Goal: Task Accomplishment & Management: Complete application form

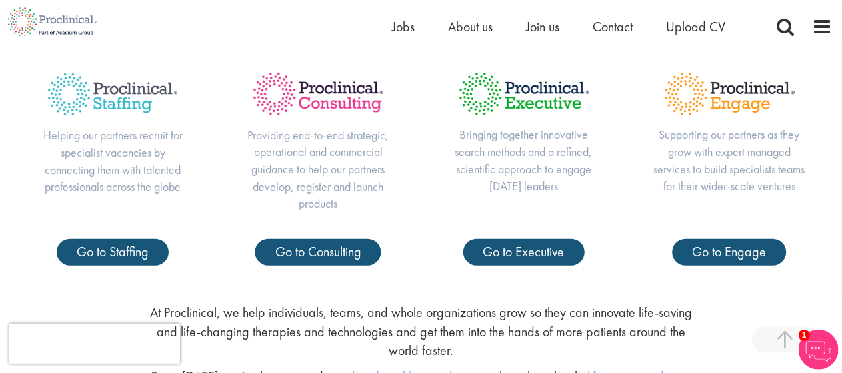
scroll to position [467, 0]
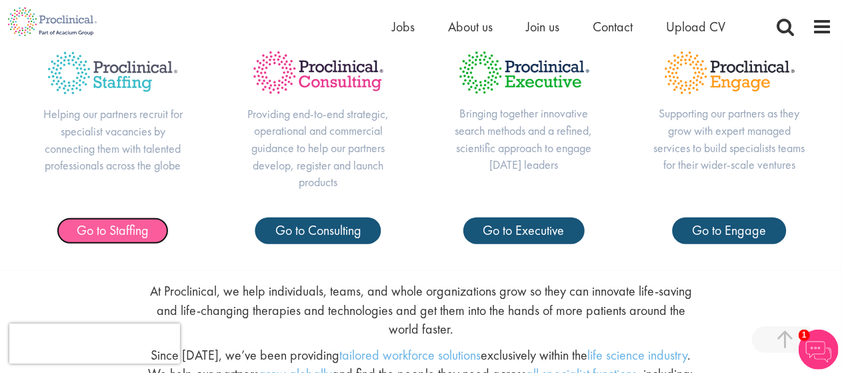
click at [119, 237] on span "Go to Staffing" at bounding box center [113, 229] width 72 height 17
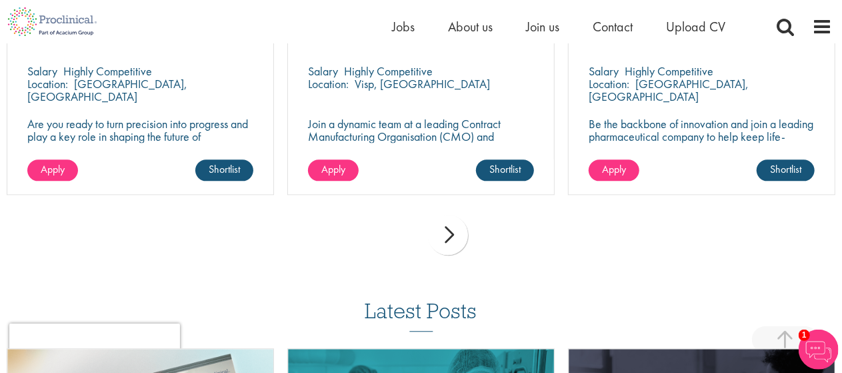
scroll to position [1467, 0]
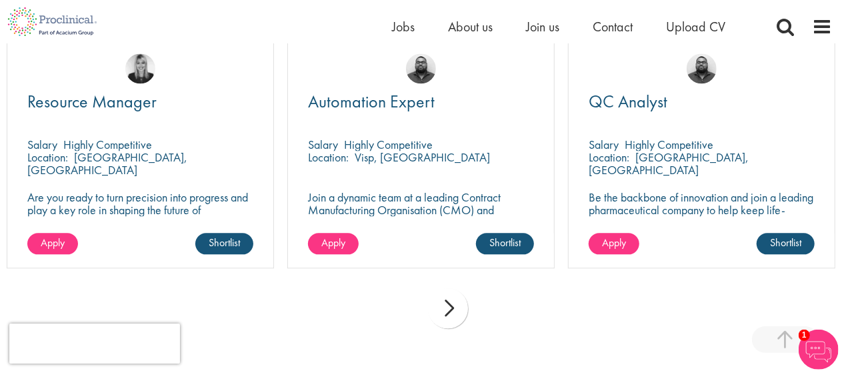
click at [443, 293] on div "next" at bounding box center [448, 308] width 40 height 40
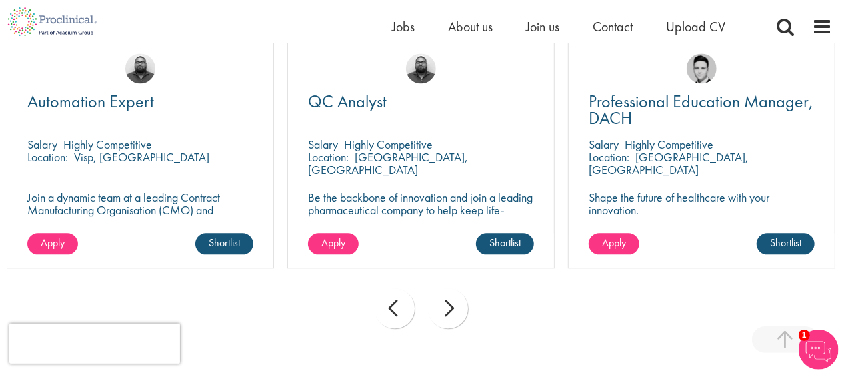
click at [443, 293] on div "next" at bounding box center [448, 308] width 40 height 40
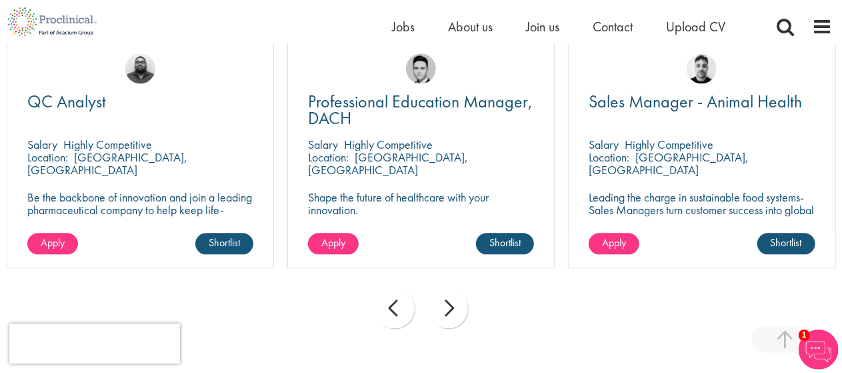
click at [443, 293] on div "next" at bounding box center [448, 308] width 40 height 40
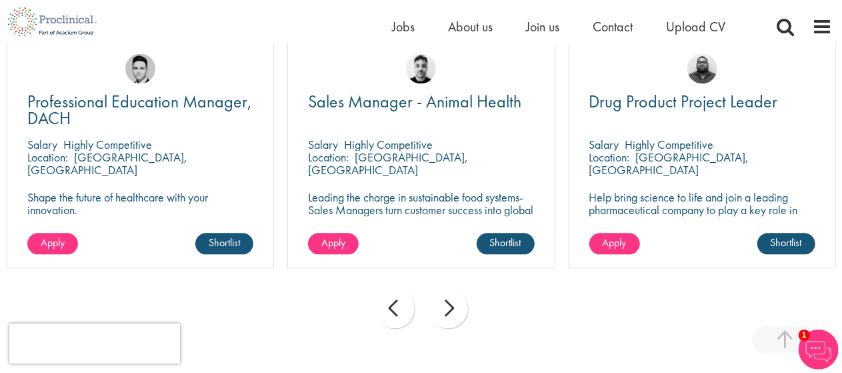
click at [443, 293] on div "next" at bounding box center [448, 308] width 40 height 40
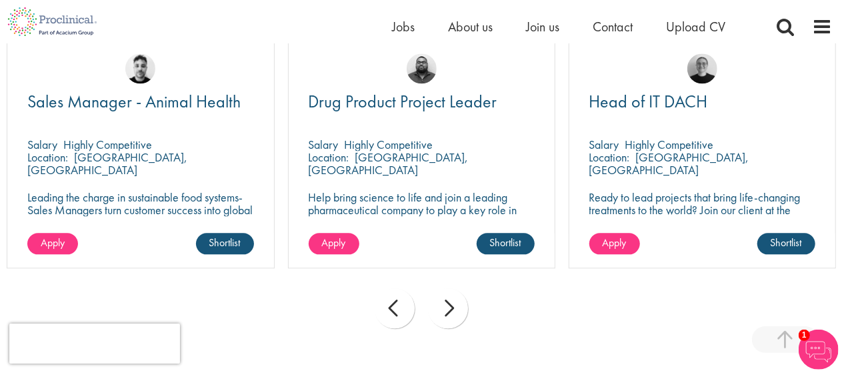
click at [443, 293] on div "next" at bounding box center [448, 308] width 40 height 40
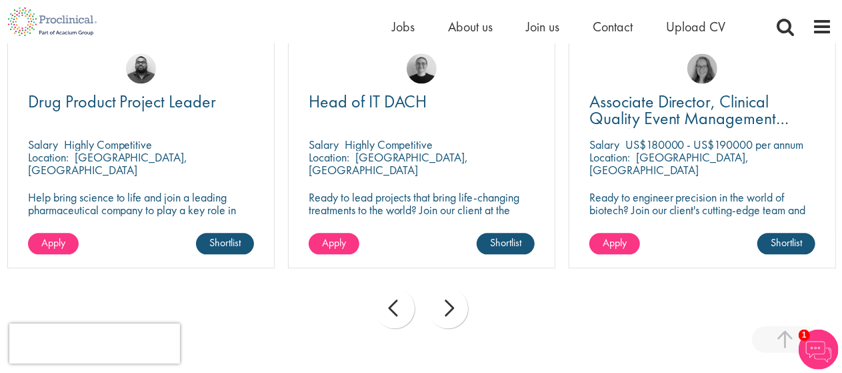
click at [443, 293] on div "next" at bounding box center [448, 308] width 40 height 40
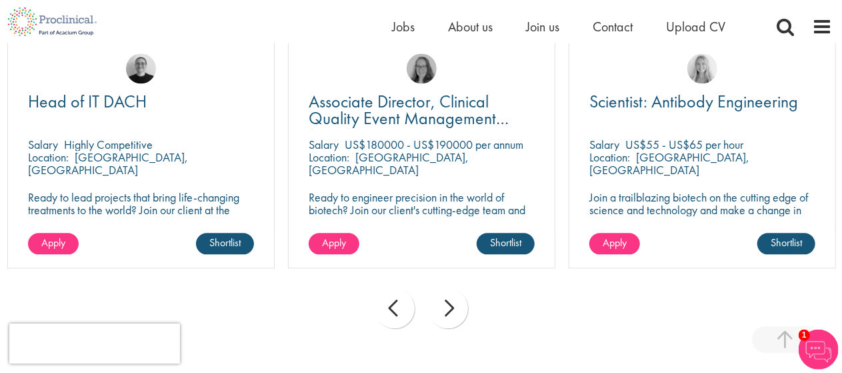
click at [443, 292] on div "next" at bounding box center [448, 308] width 40 height 40
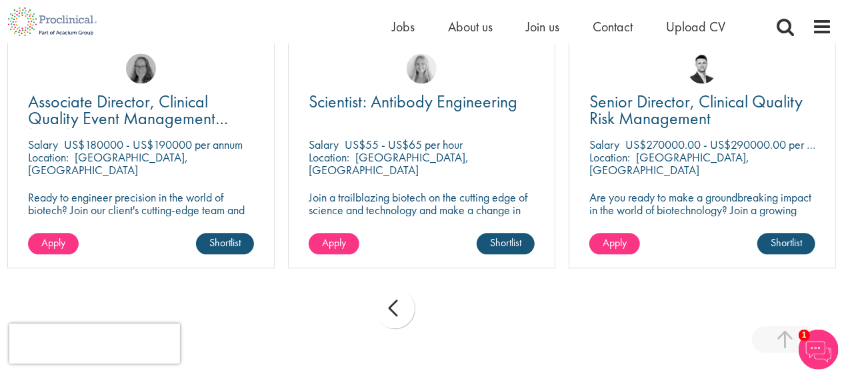
click at [443, 292] on div "prev next" at bounding box center [421, 310] width 842 height 58
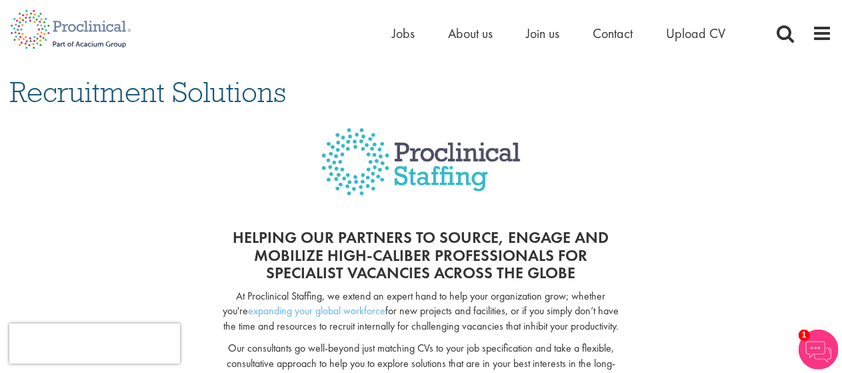
scroll to position [0, 0]
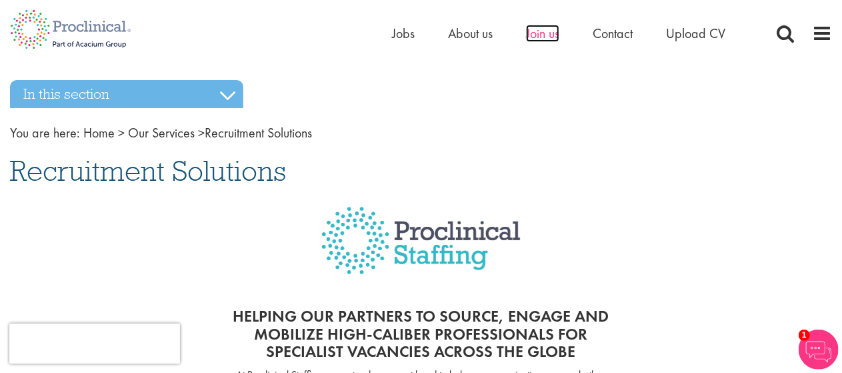
click at [546, 31] on span "Join us" at bounding box center [542, 33] width 33 height 17
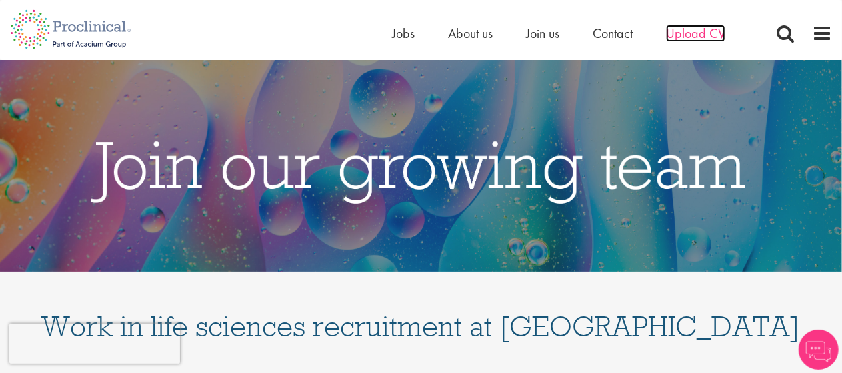
click at [698, 31] on span "Upload CV" at bounding box center [695, 33] width 59 height 17
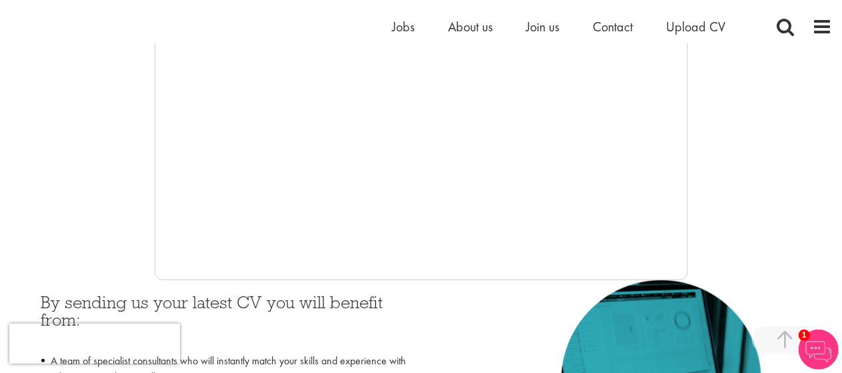
scroll to position [467, 0]
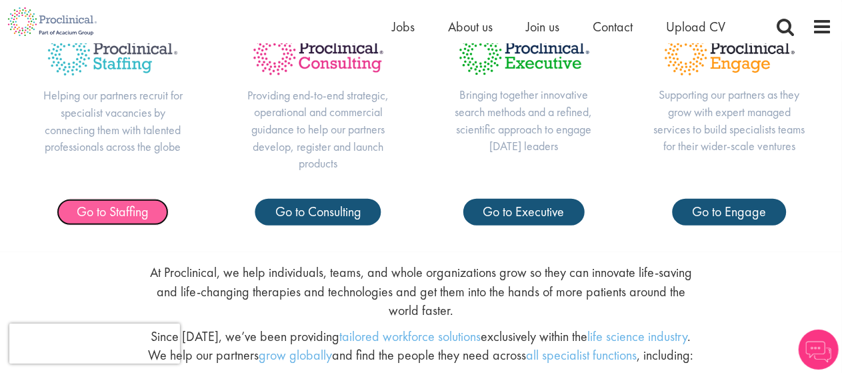
click at [125, 220] on link "Go to Staffing" at bounding box center [113, 212] width 112 height 27
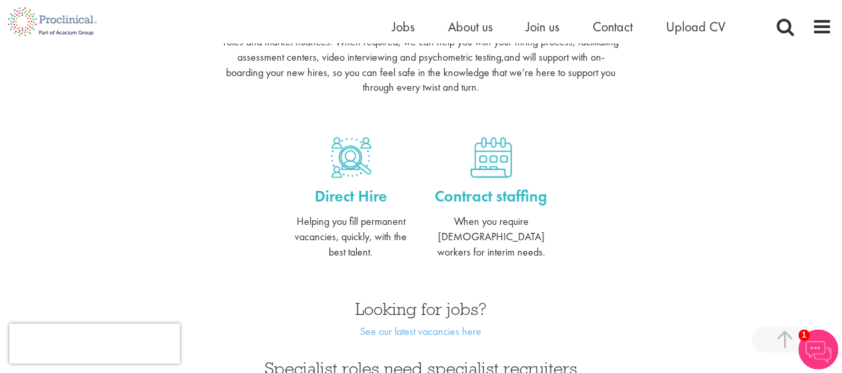
scroll to position [534, 0]
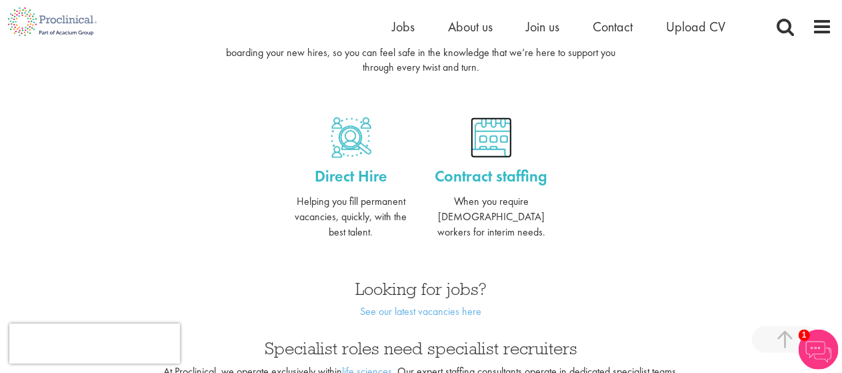
click at [499, 145] on img at bounding box center [491, 137] width 41 height 41
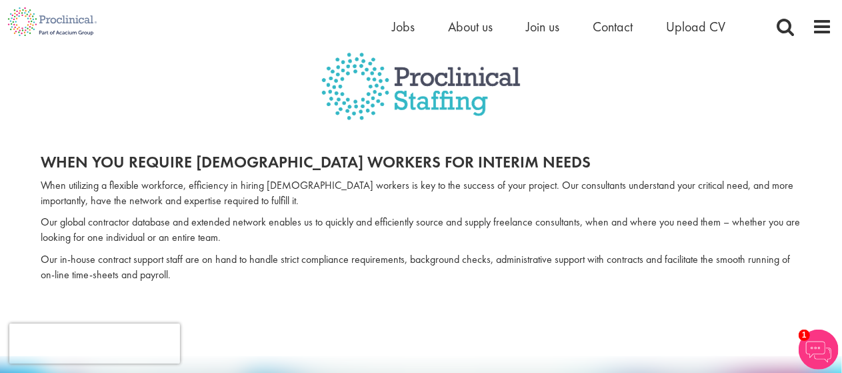
scroll to position [133, 0]
